Goal: Task Accomplishment & Management: Use online tool/utility

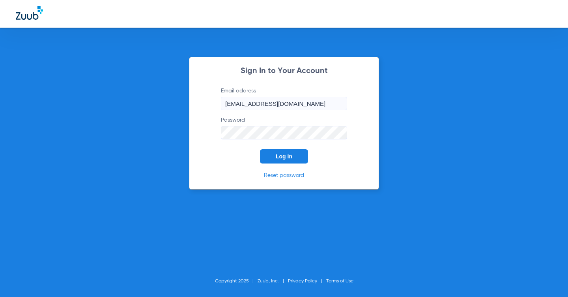
click at [270, 156] on button "Log In" at bounding box center [284, 156] width 48 height 14
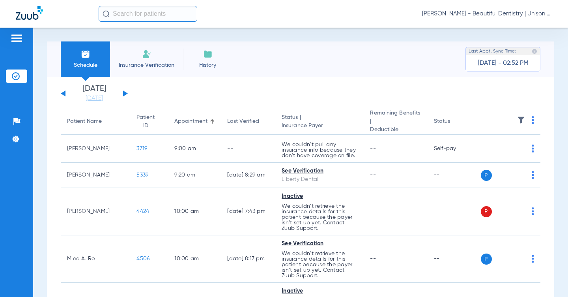
click at [199, 90] on app-single-date-navigator "[DATE] [DATE] [DATE] [DATE] [DATE] [DATE] [DATE] [DATE] [DATE] [DATE] [DATE] [D…" at bounding box center [301, 93] width 480 height 17
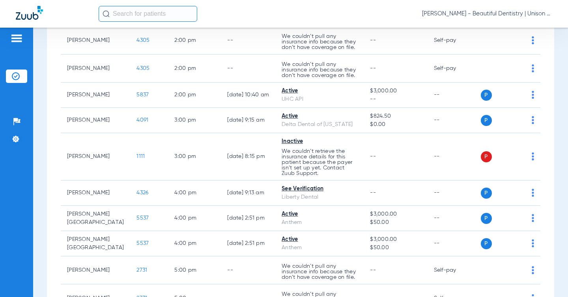
scroll to position [357, 0]
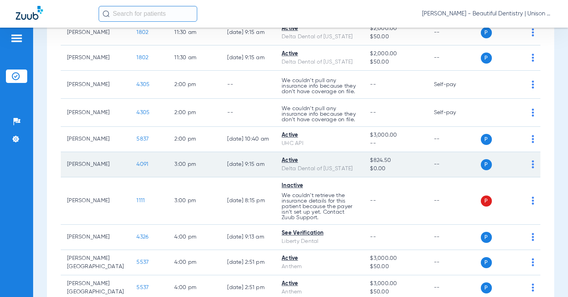
click at [137, 161] on span "4091" at bounding box center [143, 164] width 12 height 6
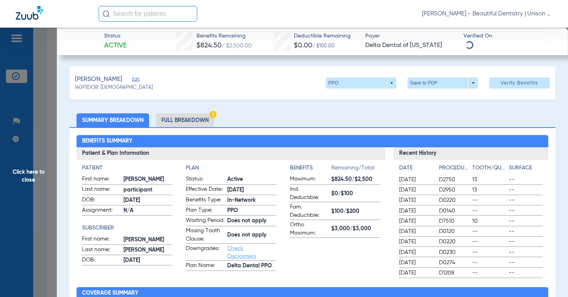
click at [284, 114] on ul "Summary Breakdown Full Breakdown" at bounding box center [312, 120] width 486 height 14
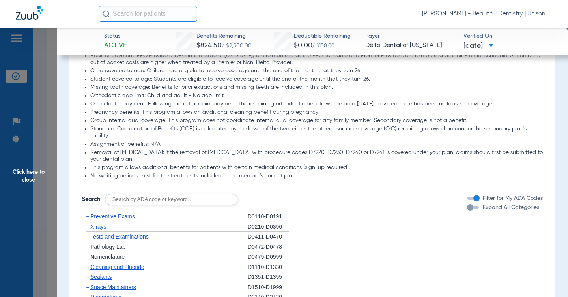
scroll to position [631, 0]
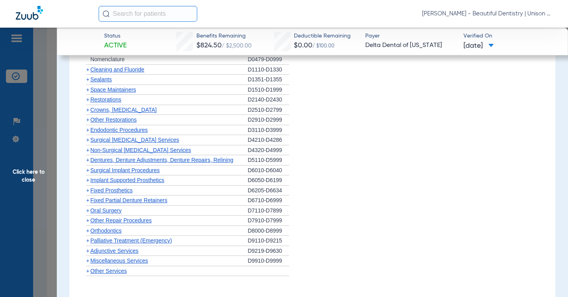
click at [89, 151] on span "+" at bounding box center [87, 150] width 3 height 6
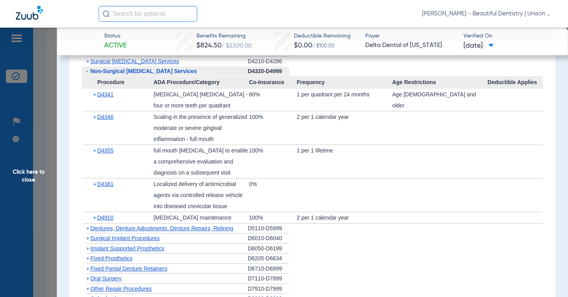
scroll to position [710, 0]
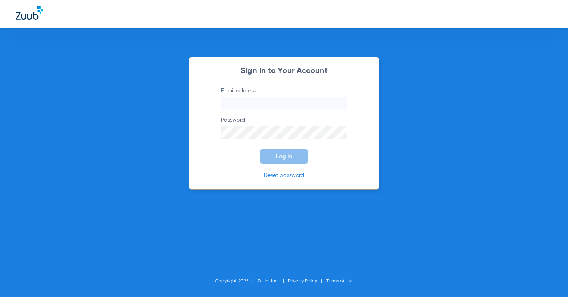
type input "[EMAIL_ADDRESS][DOMAIN_NAME]"
click at [283, 160] on button "Log In" at bounding box center [284, 156] width 48 height 14
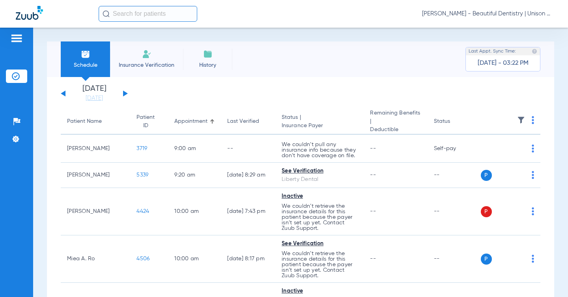
drag, startPoint x: 249, startPoint y: 86, endPoint x: 268, endPoint y: 121, distance: 39.9
click at [249, 86] on app-single-date-navigator "[DATE] [DATE] [DATE] [DATE] [DATE] [DATE] [DATE] [DATE] [DATE] [DATE] [DATE] [D…" at bounding box center [301, 93] width 480 height 17
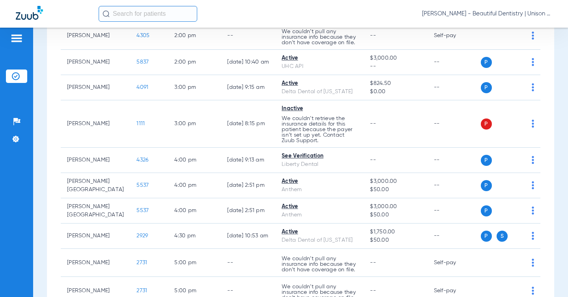
scroll to position [461, 0]
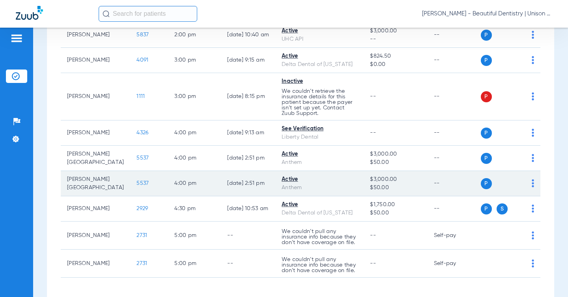
click at [137, 180] on span "5537" at bounding box center [143, 183] width 12 height 6
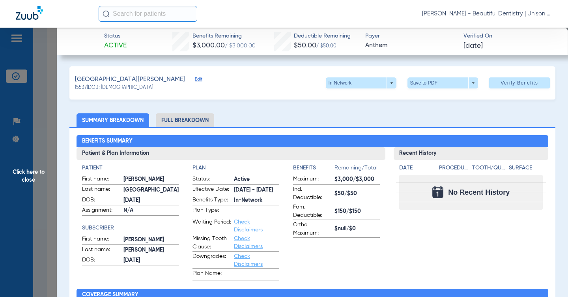
click at [45, 109] on span "Click here to close" at bounding box center [28, 176] width 57 height 297
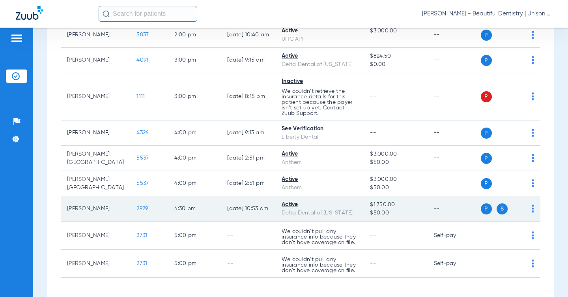
click at [137, 206] on span "2929" at bounding box center [142, 209] width 11 height 6
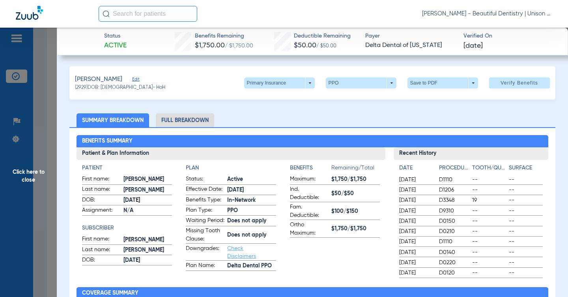
click at [46, 94] on span "Click here to close" at bounding box center [28, 176] width 57 height 297
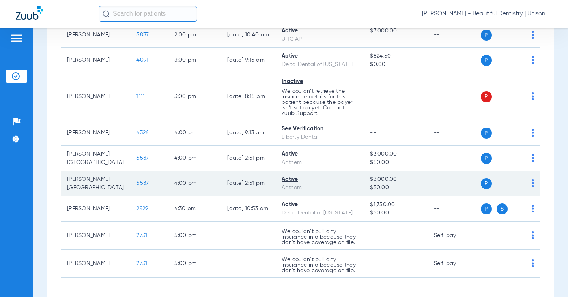
click at [137, 180] on span "5537" at bounding box center [143, 183] width 12 height 6
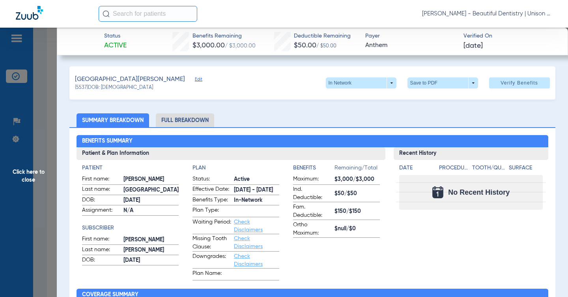
click at [256, 121] on ul "Summary Breakdown Full Breakdown" at bounding box center [312, 120] width 486 height 14
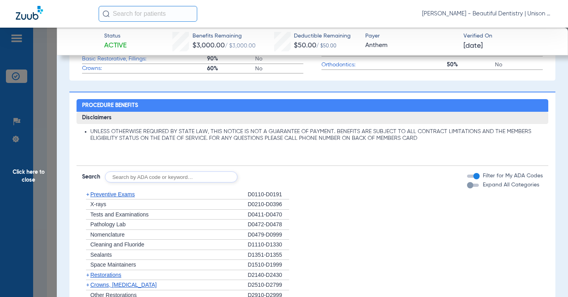
scroll to position [395, 0]
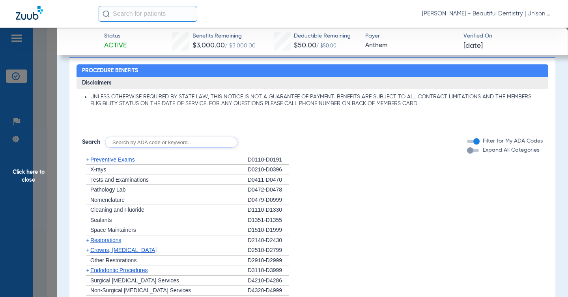
click at [49, 64] on span "Click here to close" at bounding box center [28, 176] width 57 height 297
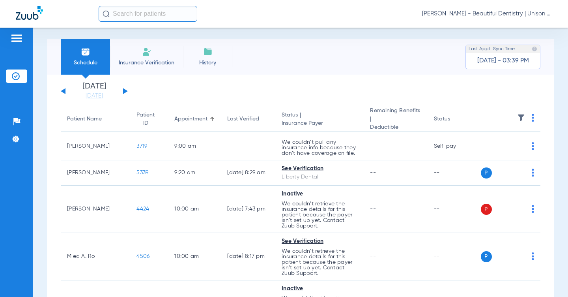
scroll to position [0, 0]
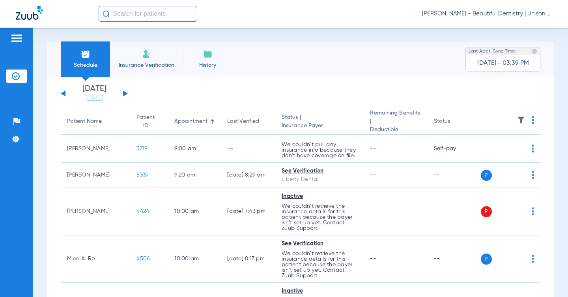
click at [124, 94] on button at bounding box center [125, 93] width 5 height 6
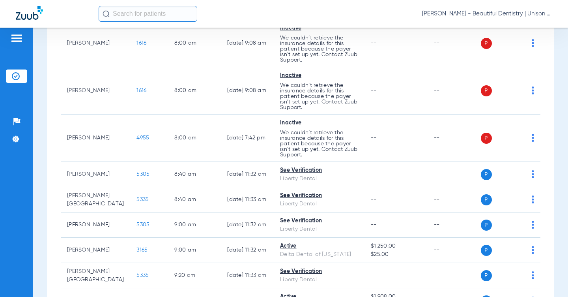
scroll to position [118, 0]
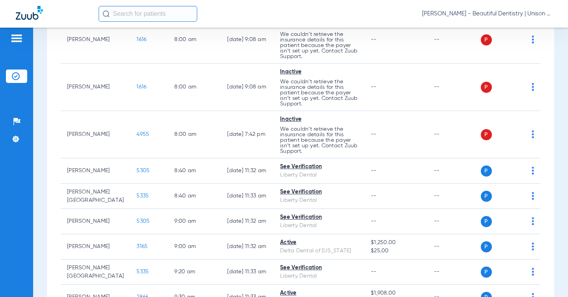
click at [45, 105] on div "Schedule Insurance Verification History Last Appt. Sync Time: [DATE] - 03:39 PM…" at bounding box center [300, 162] width 535 height 269
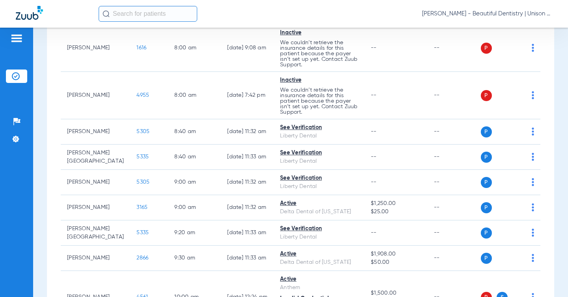
scroll to position [158, 0]
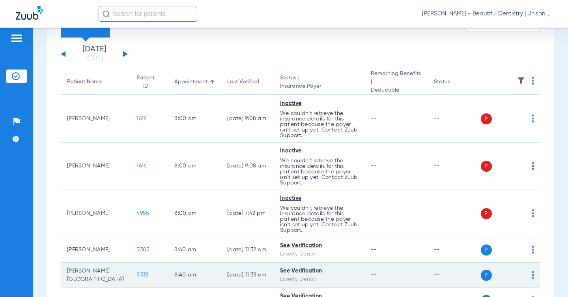
scroll to position [0, 0]
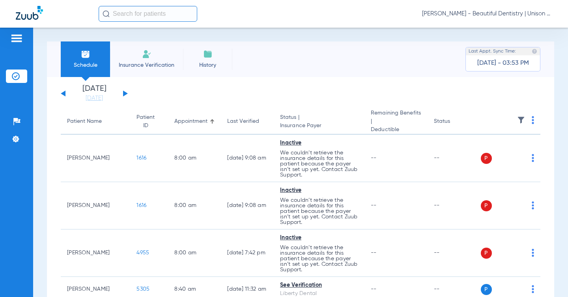
click at [44, 141] on div "Schedule Insurance Verification History Last Appt. Sync Time: [DATE] - 03:55 PM…" at bounding box center [300, 162] width 535 height 269
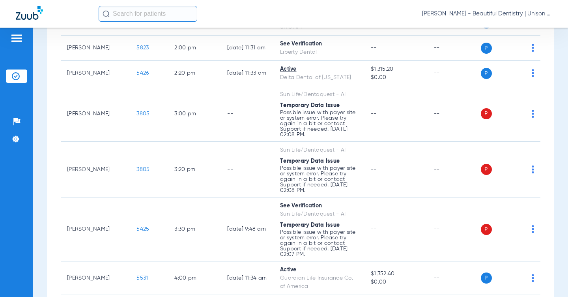
scroll to position [726, 0]
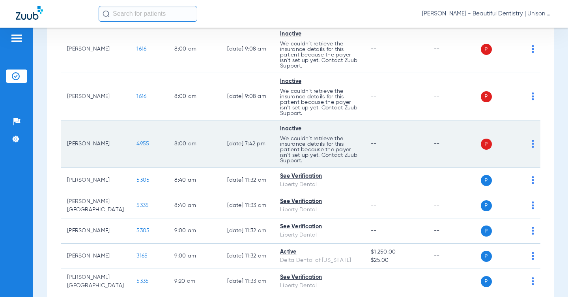
scroll to position [158, 0]
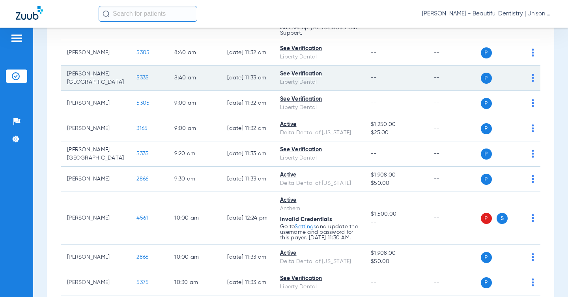
scroll to position [237, 0]
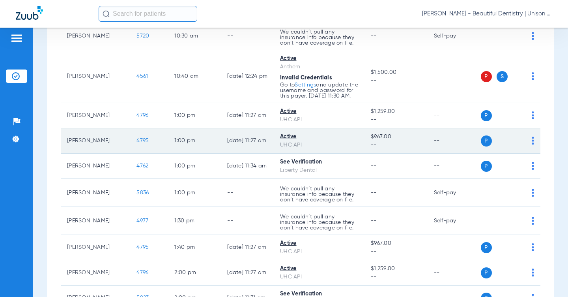
scroll to position [513, 0]
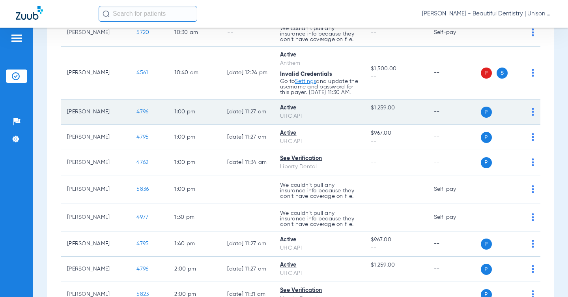
click at [137, 109] on span "4796" at bounding box center [143, 112] width 12 height 6
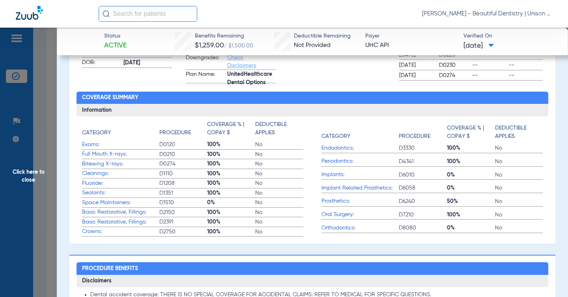
scroll to position [0, 0]
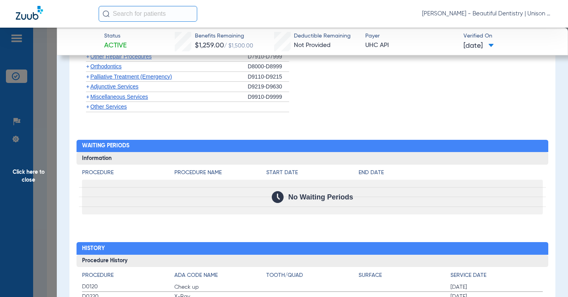
scroll to position [671, 0]
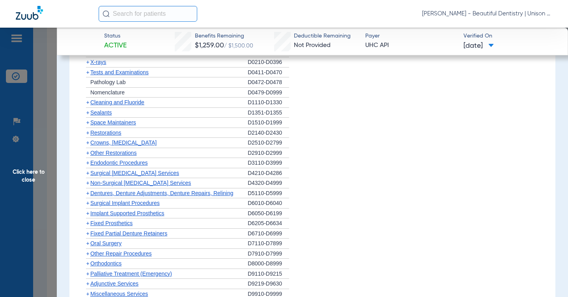
click at [86, 101] on span "+" at bounding box center [87, 102] width 3 height 6
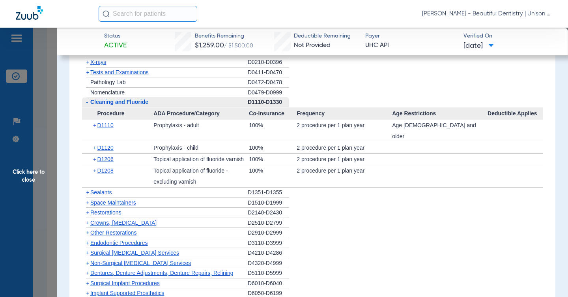
click at [42, 86] on span "Click here to close" at bounding box center [28, 176] width 57 height 297
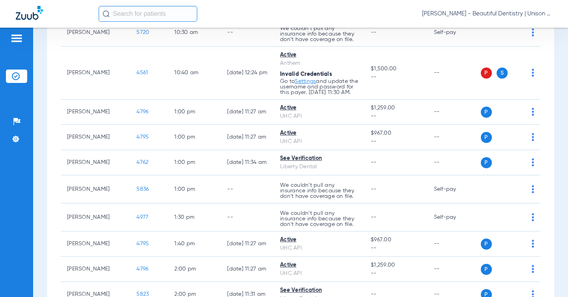
scroll to position [552, 0]
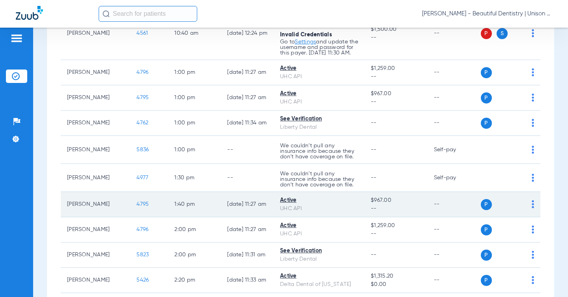
click at [137, 201] on span "4795" at bounding box center [143, 204] width 12 height 6
